Goal: Find specific page/section: Find specific page/section

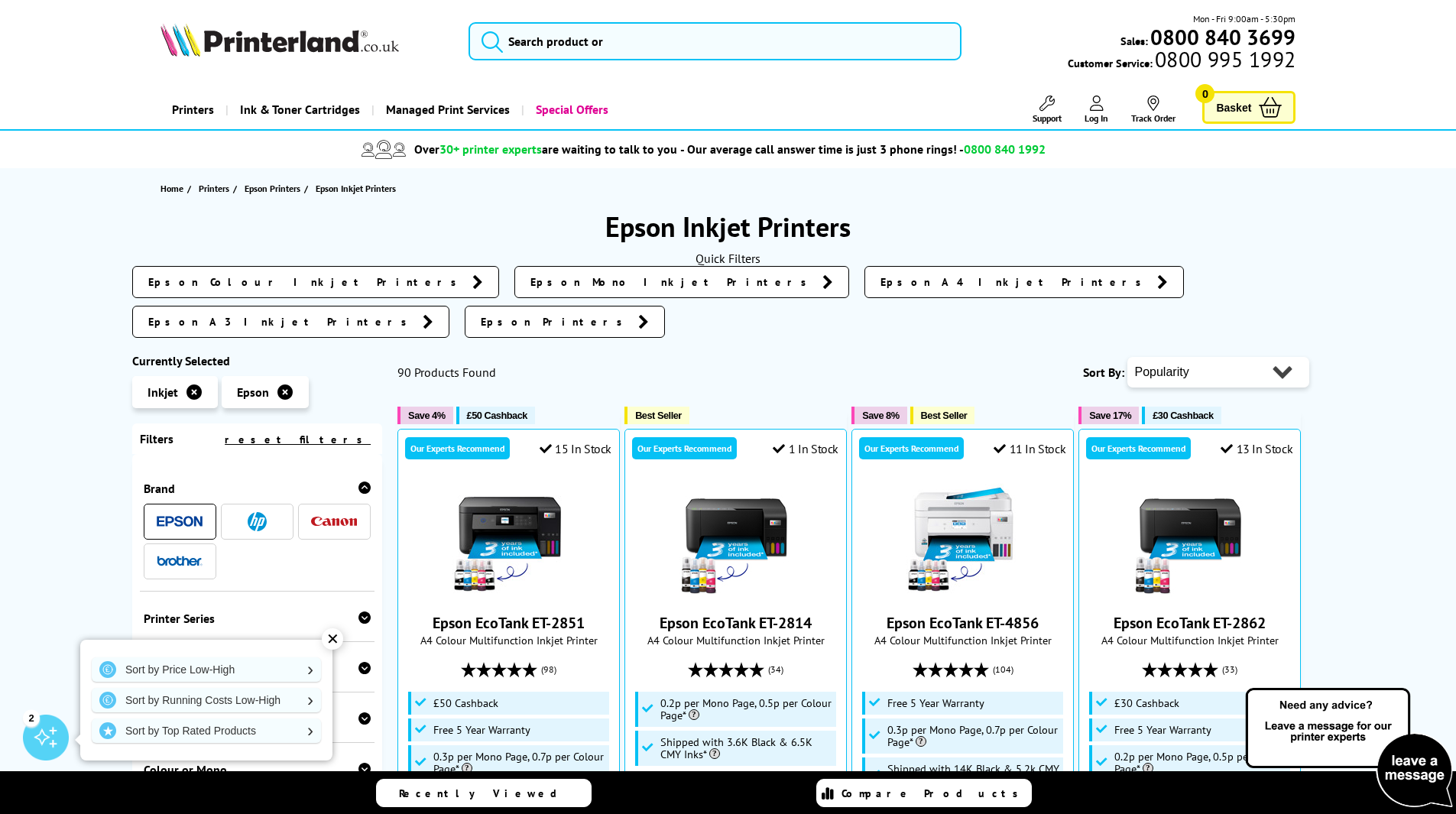
click at [415, 315] on span "Epson A3 Inkjet Printers" at bounding box center [281, 322] width 267 height 15
click at [865, 291] on link "Epson A4 Inkjet Printers" at bounding box center [1024, 282] width 319 height 32
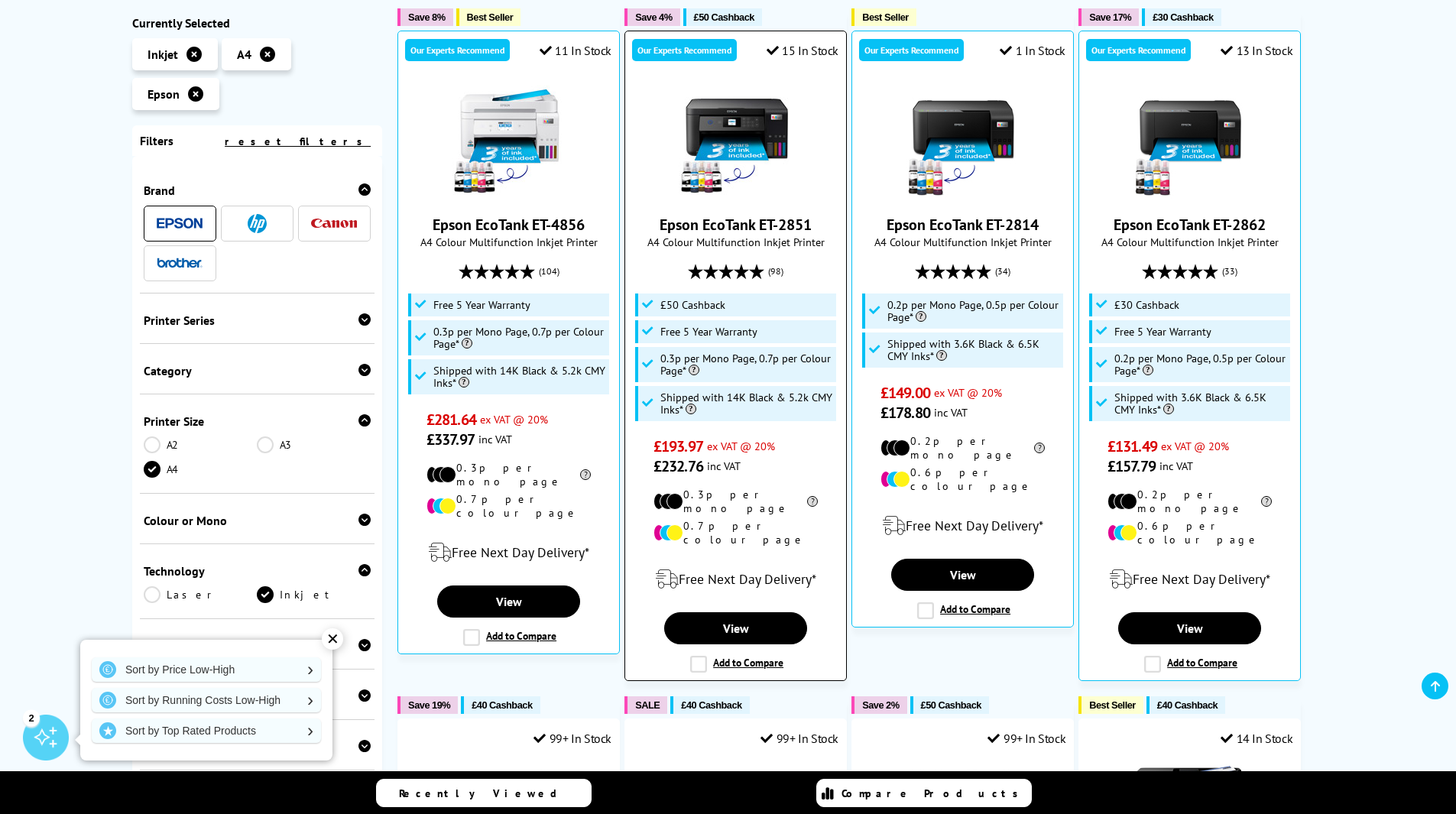
scroll to position [383, 0]
